Goal: Download file/media

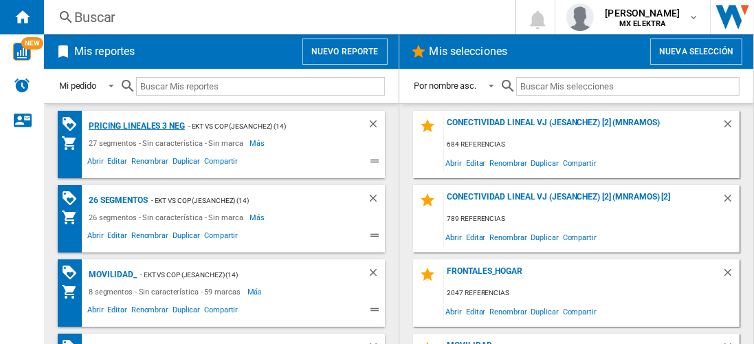
click at [151, 125] on div "Pricing lineales 3 neg" at bounding box center [135, 126] width 100 height 17
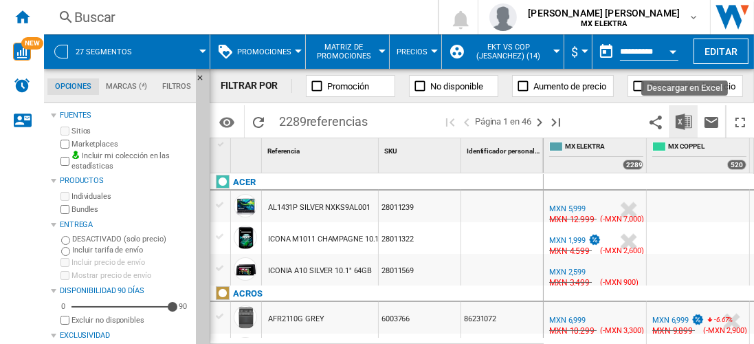
click at [689, 120] on img "Descargar en Excel" at bounding box center [684, 121] width 17 height 17
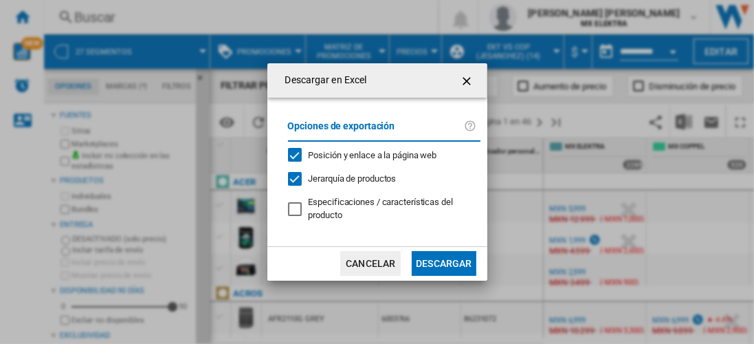
click at [439, 265] on button "Descargar" at bounding box center [444, 263] width 64 height 25
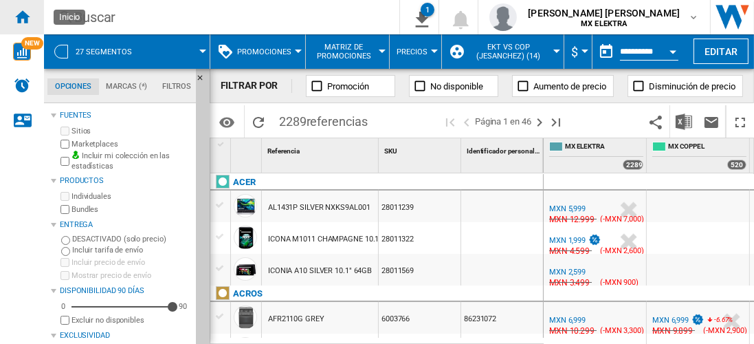
click at [21, 30] on div "Inicio" at bounding box center [22, 17] width 44 height 34
click at [25, 17] on ng-md-icon "Inicio" at bounding box center [22, 16] width 17 height 17
click at [27, 18] on ng-md-icon "Inicio" at bounding box center [22, 16] width 17 height 17
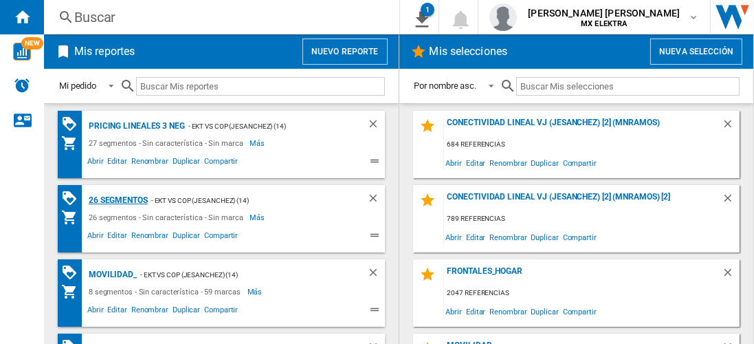
click at [122, 202] on div "26 segmentos" at bounding box center [116, 200] width 63 height 17
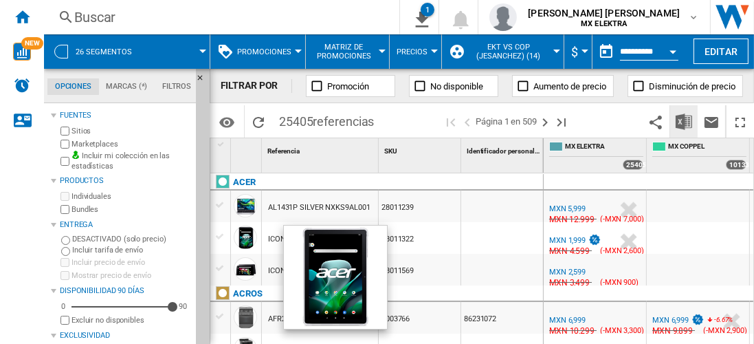
click at [688, 117] on img "Descargar en Excel" at bounding box center [684, 121] width 17 height 17
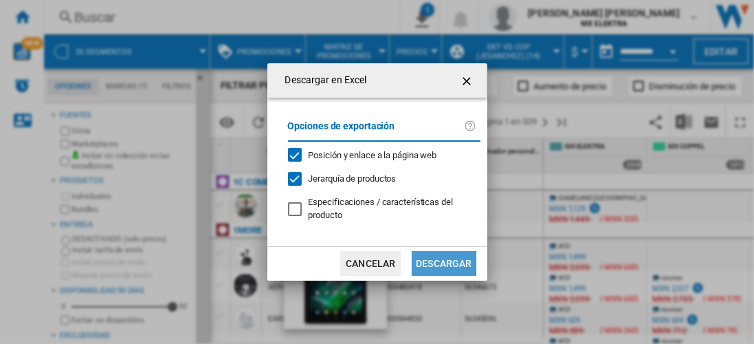
click at [439, 263] on button "Descargar" at bounding box center [444, 263] width 64 height 25
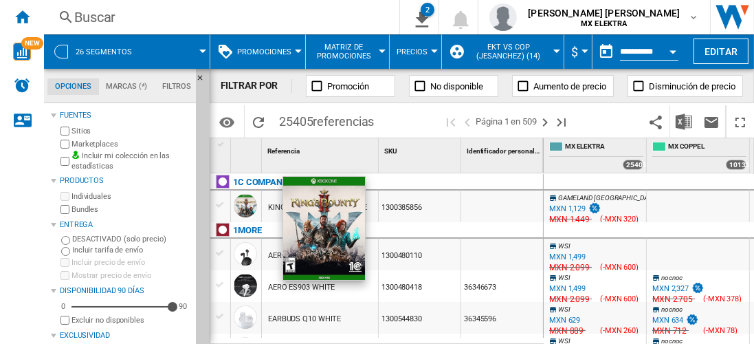
drag, startPoint x: 9, startPoint y: 6, endPoint x: 122, endPoint y: 151, distance: 183.8
click at [10, 6] on div "Inicio" at bounding box center [22, 17] width 44 height 34
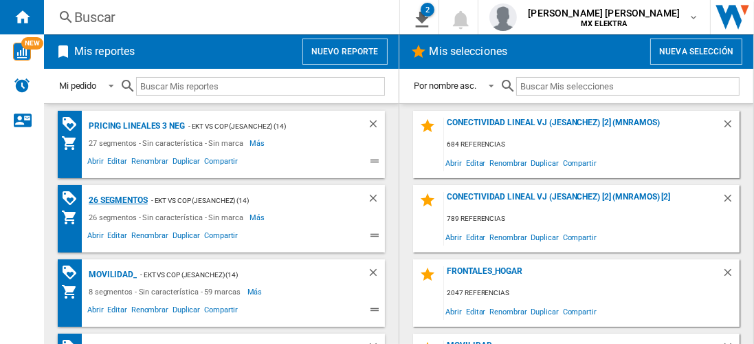
scroll to position [47, 0]
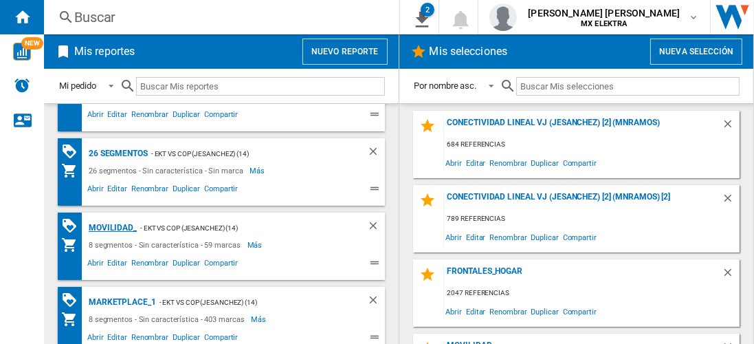
click at [109, 225] on div "MOVILIDAD_" at bounding box center [111, 227] width 52 height 17
click at [122, 226] on div "MOVILIDAD_" at bounding box center [111, 227] width 52 height 17
click at [122, 223] on div "MOVILIDAD_" at bounding box center [111, 227] width 52 height 17
drag, startPoint x: 128, startPoint y: 230, endPoint x: 102, endPoint y: 248, distance: 32.1
click at [102, 248] on div "MOVILIDAD_ - EKT vs Cop (jesanchez) (14) 8 segmentos - Sin característica - 59 …" at bounding box center [237, 246] width 296 height 54
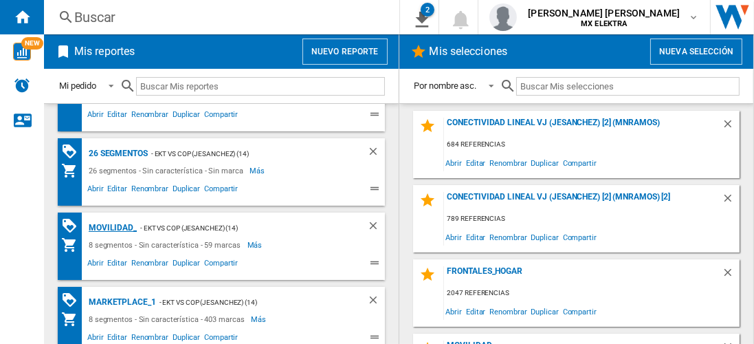
click at [107, 233] on div "MOVILIDAD_" at bounding box center [111, 227] width 52 height 17
click at [115, 227] on div "MOVILIDAD_" at bounding box center [111, 227] width 52 height 17
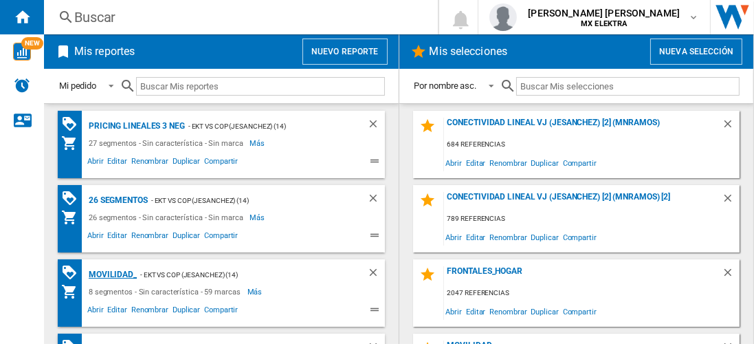
click at [120, 278] on div "MOVILIDAD_" at bounding box center [111, 274] width 52 height 17
click at [106, 276] on div "MOVILIDAD_" at bounding box center [111, 274] width 52 height 17
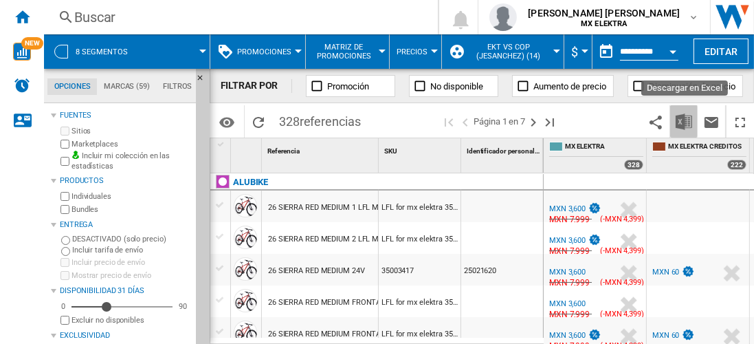
click at [682, 116] on img "Descargar en Excel" at bounding box center [684, 121] width 17 height 17
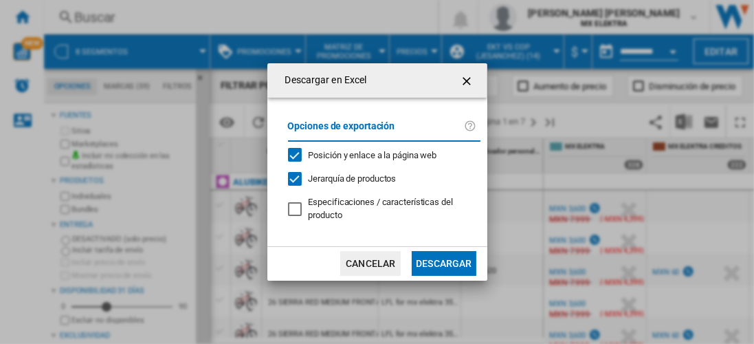
click at [444, 278] on md-dialog-actions "Cancelar Descargar" at bounding box center [377, 263] width 220 height 34
click at [450, 264] on button "Descargar" at bounding box center [444, 263] width 64 height 25
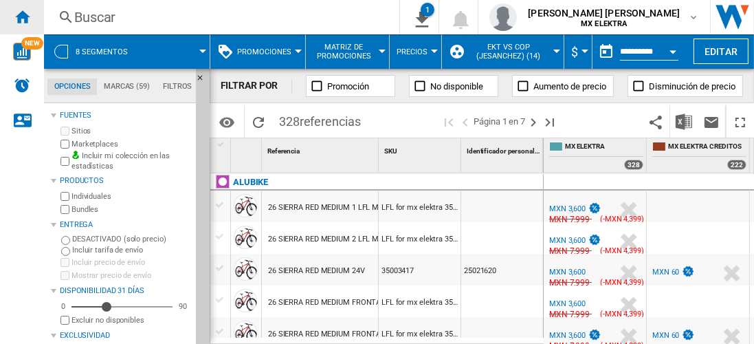
click at [28, 20] on ng-md-icon "Inicio" at bounding box center [22, 16] width 17 height 17
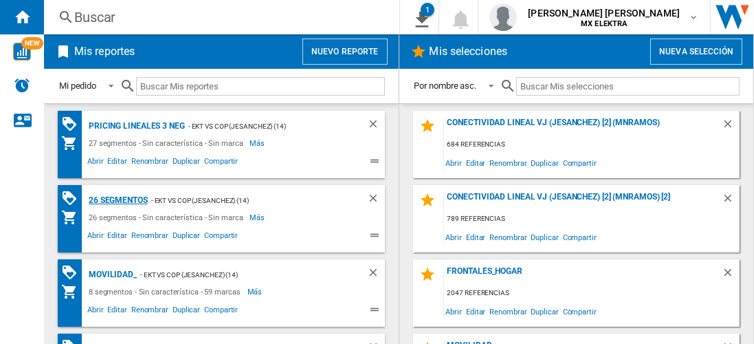
click at [128, 201] on div "26 segmentos" at bounding box center [116, 200] width 63 height 17
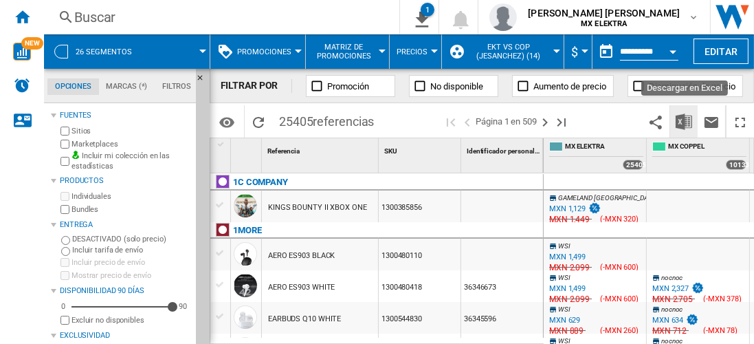
click at [681, 122] on img "Descargar en Excel" at bounding box center [684, 121] width 17 height 17
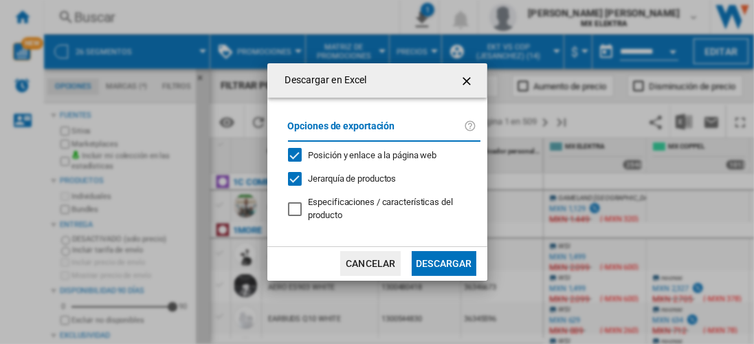
click at [442, 264] on button "Descargar" at bounding box center [444, 263] width 64 height 25
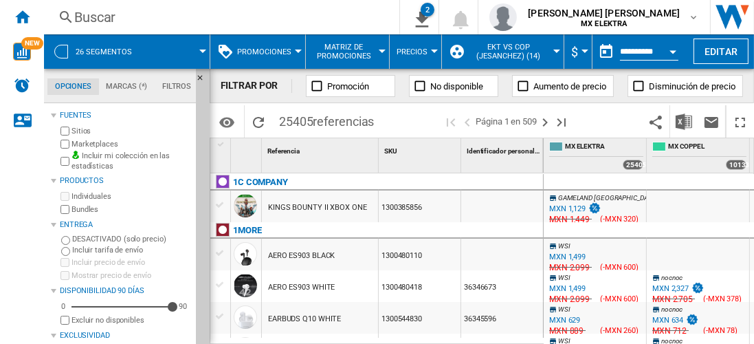
click at [587, 121] on span at bounding box center [611, 121] width 62 height 32
click at [292, 14] on div "Buscar" at bounding box center [218, 17] width 289 height 19
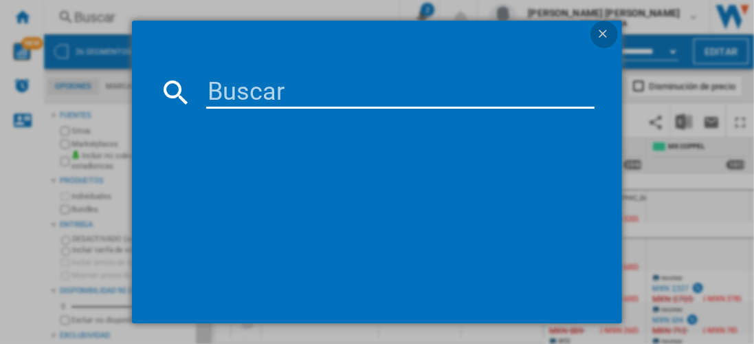
click at [603, 32] on ng-md-icon "getI18NText('BUTTONS.CLOSE_DIALOG')" at bounding box center [604, 35] width 17 height 17
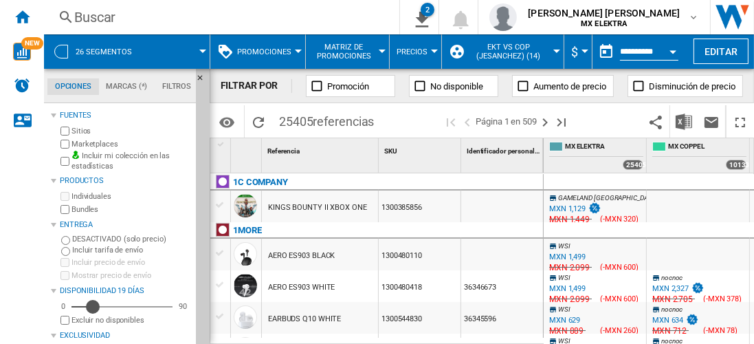
click at [91, 308] on div "19" at bounding box center [122, 307] width 101 height 14
drag, startPoint x: 91, startPoint y: 308, endPoint x: 102, endPoint y: 311, distance: 11.5
click at [102, 311] on div "Disponibilidad" at bounding box center [105, 307] width 14 height 14
click at [685, 120] on img "Descargar en Excel" at bounding box center [684, 121] width 17 height 17
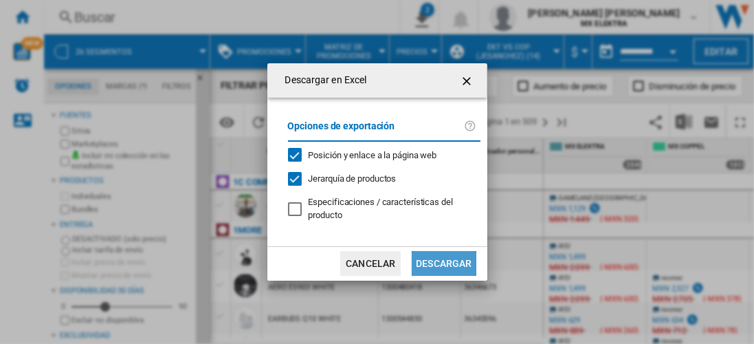
click at [442, 271] on button "Descargar" at bounding box center [444, 263] width 64 height 25
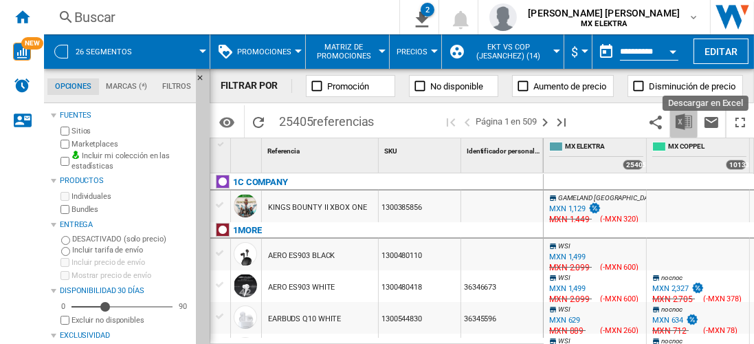
click at [686, 122] on img "Descargar en Excel" at bounding box center [684, 121] width 17 height 17
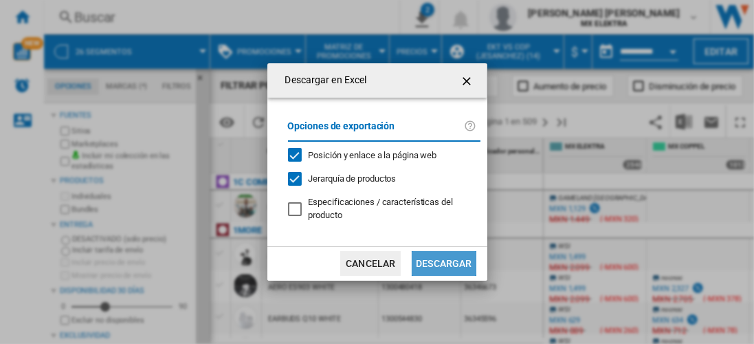
click at [466, 272] on button "Descargar" at bounding box center [444, 263] width 64 height 25
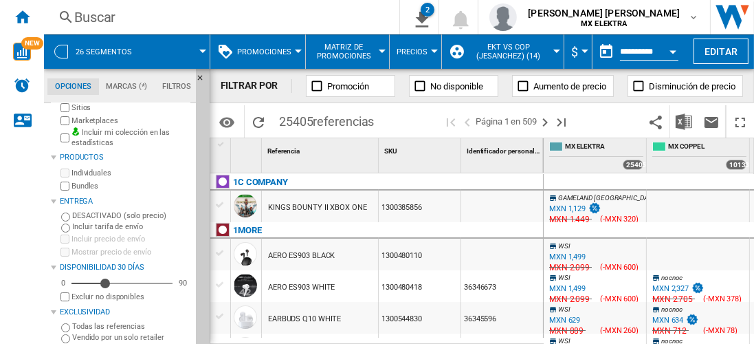
scroll to position [40, 0]
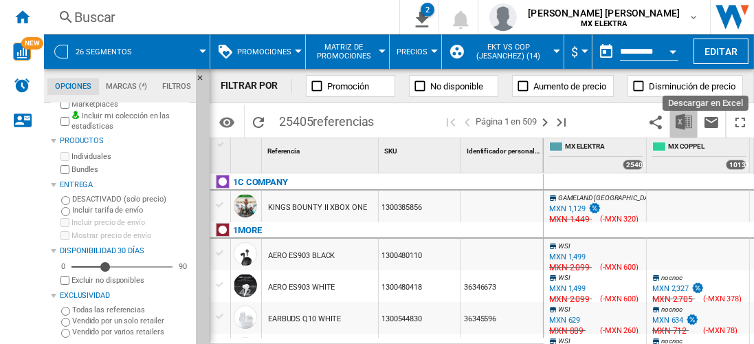
click at [681, 113] on button "Descargar en Excel" at bounding box center [684, 121] width 28 height 32
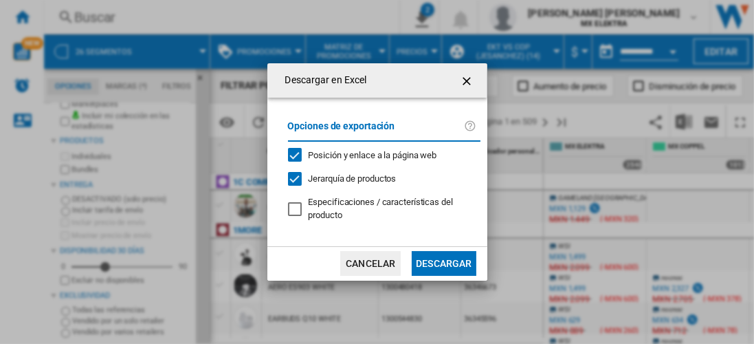
click at [441, 265] on button "Descargar" at bounding box center [444, 263] width 64 height 25
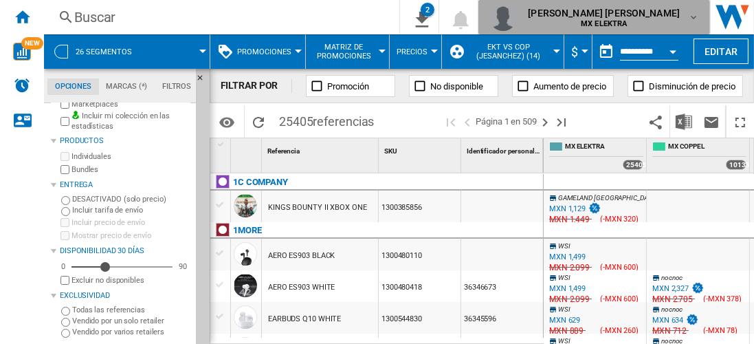
click at [675, 23] on span "MX ELEKTRA" at bounding box center [604, 24] width 152 height 8
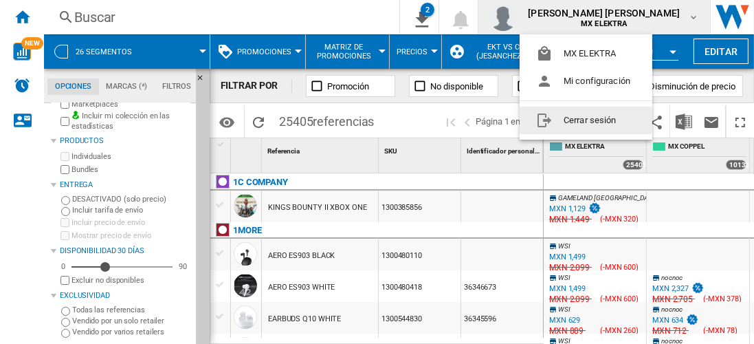
click at [591, 114] on button "Cerrar sesión" at bounding box center [586, 121] width 133 height 28
